Goal: Manage account settings

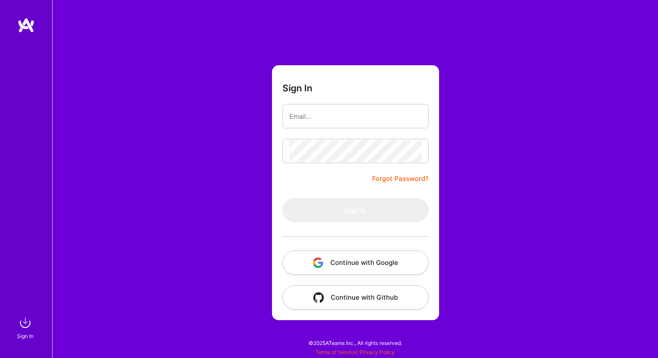
click at [370, 265] on button "Continue with Google" at bounding box center [355, 263] width 146 height 24
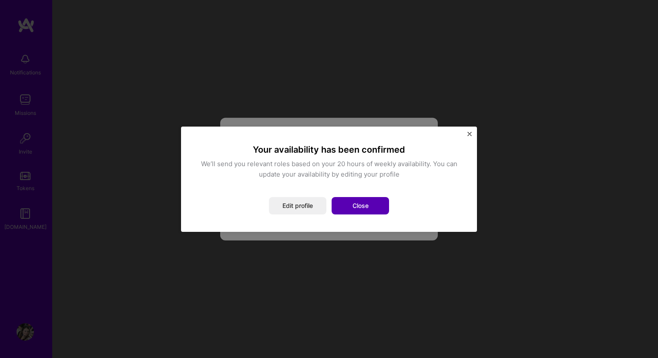
click at [365, 207] on button "Close" at bounding box center [360, 205] width 57 height 17
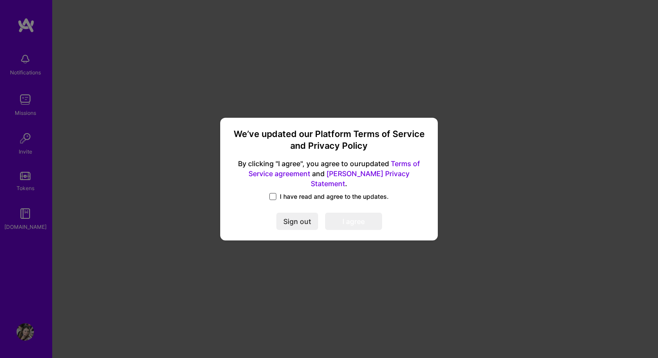
click at [272, 193] on span at bounding box center [272, 196] width 7 height 7
click at [0, 0] on input "I have read and agree to the updates." at bounding box center [0, 0] width 0 height 0
click at [357, 216] on button "I agree" at bounding box center [353, 221] width 57 height 17
